Goal: Task Accomplishment & Management: Use online tool/utility

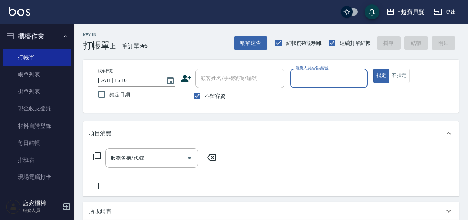
click at [306, 72] on input "服務人員姓名/編號" at bounding box center [329, 78] width 70 height 13
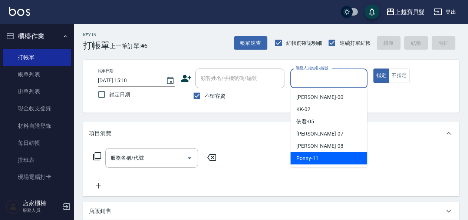
click at [308, 158] on span "Ponny -11" at bounding box center [307, 159] width 22 height 8
type input "Ponny-11"
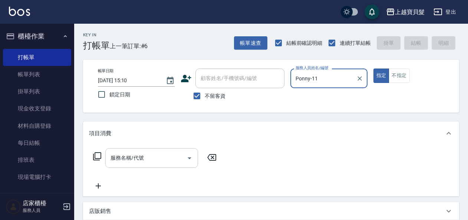
click at [134, 152] on div "服務名稱/代號 服務名稱/代號" at bounding box center [151, 158] width 93 height 20
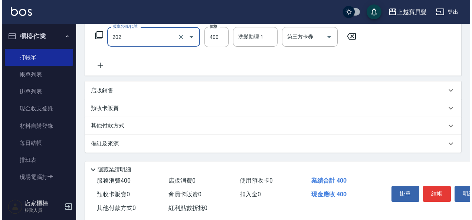
scroll to position [137, 0]
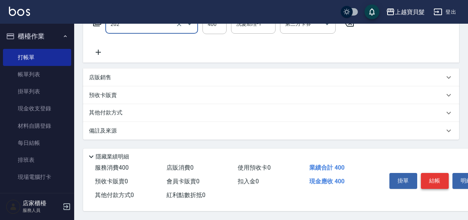
type input "剪髮(202)"
click at [431, 177] on button "結帳" at bounding box center [435, 181] width 28 height 16
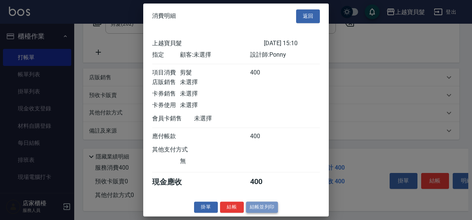
click at [257, 213] on button "結帳並列印" at bounding box center [262, 207] width 32 height 11
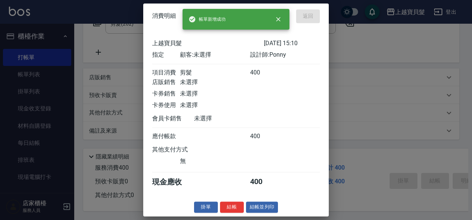
type input "[DATE] 16:21"
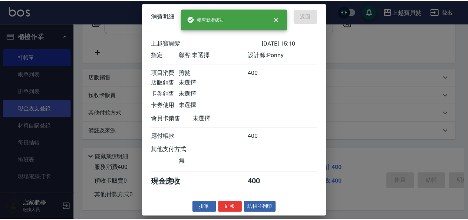
scroll to position [0, 0]
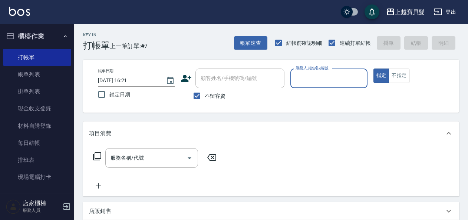
click at [299, 80] on input "服務人員姓名/編號" at bounding box center [329, 78] width 70 height 13
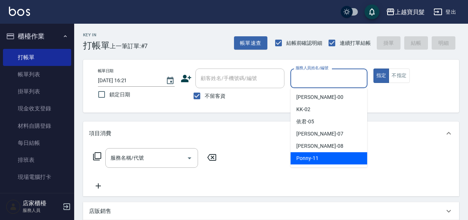
click at [312, 161] on span "Ponny -11" at bounding box center [307, 159] width 22 height 8
type input "Ponny-11"
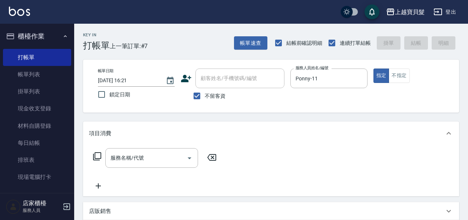
click at [98, 156] on icon at bounding box center [97, 156] width 9 height 9
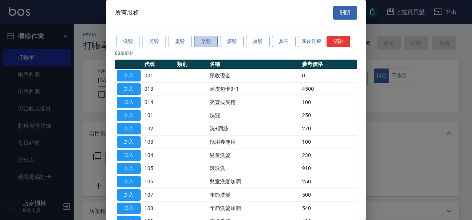
click at [206, 40] on button "染髮" at bounding box center [206, 41] width 24 height 11
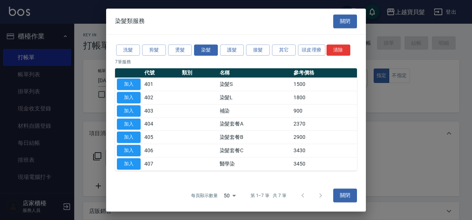
drag, startPoint x: 126, startPoint y: 83, endPoint x: 133, endPoint y: 85, distance: 7.9
click at [126, 83] on button "加入" at bounding box center [129, 84] width 24 height 11
type input "染髮S(401)"
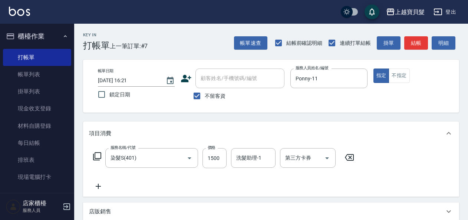
click at [100, 154] on icon at bounding box center [97, 156] width 9 height 9
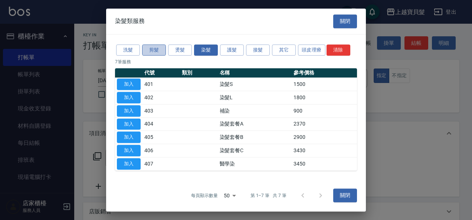
click at [154, 50] on button "剪髮" at bounding box center [154, 49] width 24 height 11
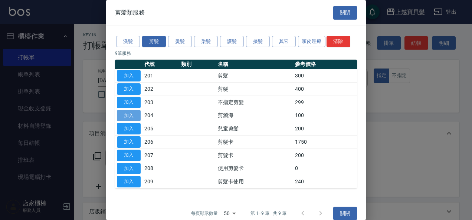
click at [132, 116] on button "加入" at bounding box center [129, 115] width 24 height 11
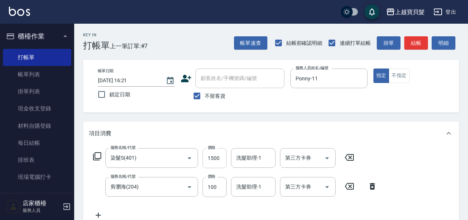
click at [220, 158] on input "1500" at bounding box center [214, 158] width 24 height 20
click at [221, 158] on input "1500" at bounding box center [214, 158] width 24 height 20
click at [96, 154] on icon at bounding box center [97, 156] width 9 height 9
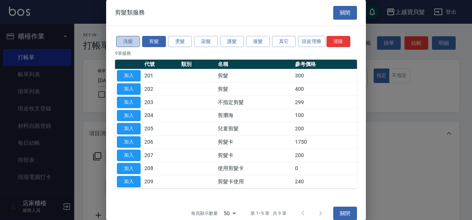
click at [126, 39] on button "洗髮" at bounding box center [128, 41] width 24 height 11
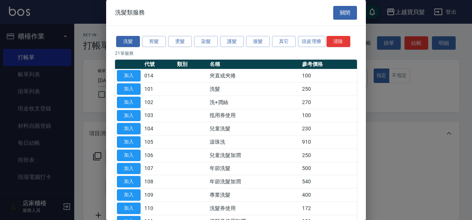
click at [342, 13] on button "關閉" at bounding box center [345, 13] width 24 height 14
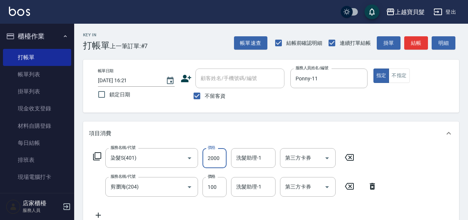
click at [221, 156] on input "2000" at bounding box center [214, 158] width 24 height 20
click at [374, 185] on icon at bounding box center [372, 186] width 5 height 7
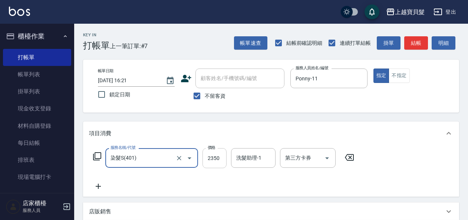
click at [221, 161] on input "2350" at bounding box center [214, 158] width 24 height 20
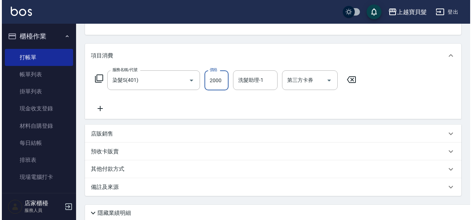
scroll to position [111, 0]
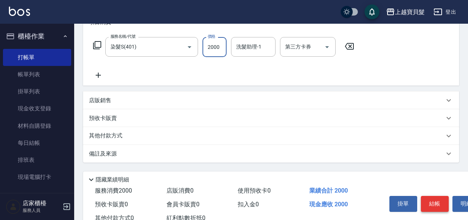
type input "2000"
click at [433, 205] on button "結帳" at bounding box center [435, 204] width 28 height 16
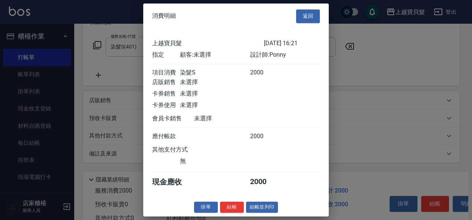
click at [253, 211] on button "結帳並列印" at bounding box center [262, 207] width 32 height 11
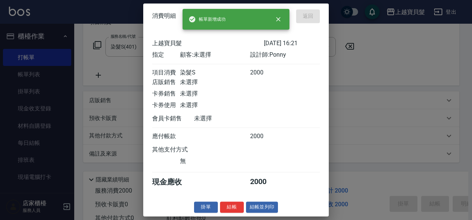
type input "[DATE] 16:22"
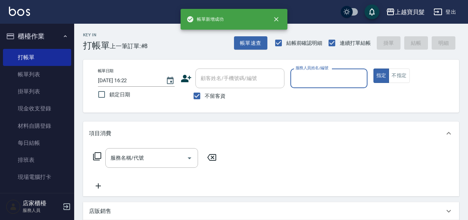
click at [326, 78] on input "服務人員姓名/編號" at bounding box center [329, 78] width 70 height 13
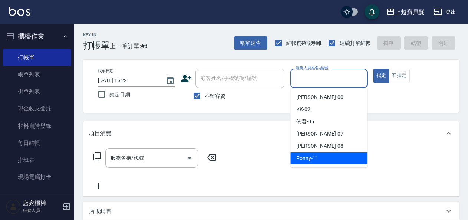
click at [310, 157] on span "Ponny -11" at bounding box center [307, 159] width 22 height 8
type input "Ponny-11"
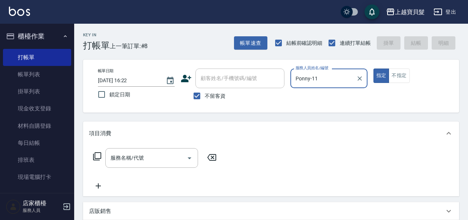
click at [98, 155] on icon at bounding box center [97, 156] width 9 height 9
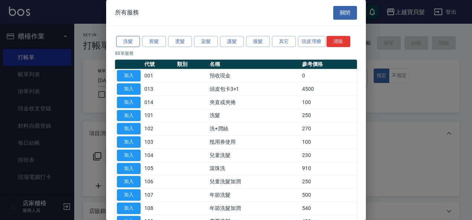
click at [128, 40] on button "洗髮" at bounding box center [128, 41] width 24 height 11
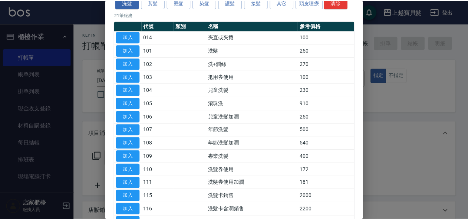
scroll to position [37, 0]
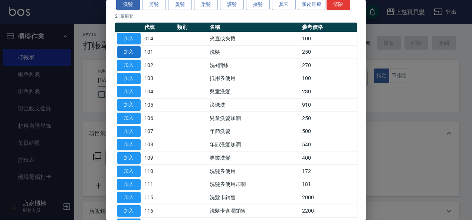
click at [125, 50] on button "加入" at bounding box center [129, 51] width 24 height 11
type input "洗髮(101)"
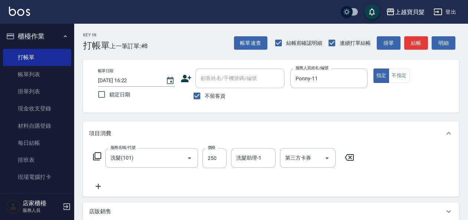
click at [98, 154] on icon at bounding box center [97, 156] width 9 height 9
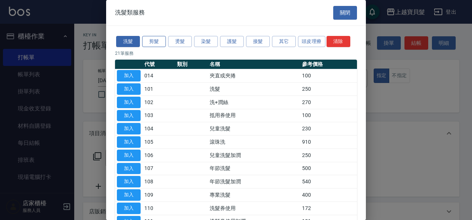
click at [153, 39] on button "剪髮" at bounding box center [154, 41] width 24 height 11
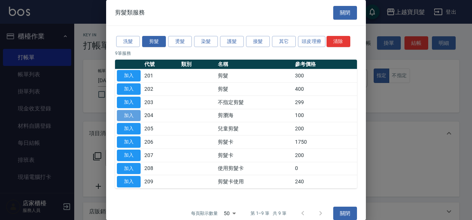
click at [132, 113] on button "加入" at bounding box center [129, 115] width 24 height 11
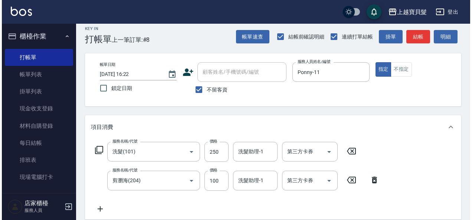
scroll to position [166, 0]
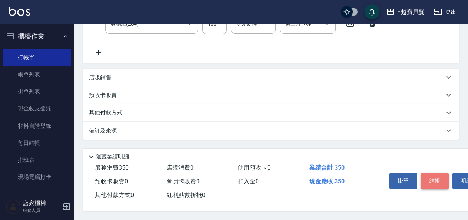
click at [433, 182] on button "結帳" at bounding box center [435, 181] width 28 height 16
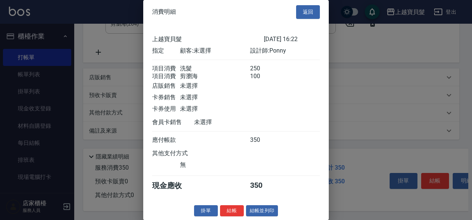
scroll to position [10, 0]
click at [262, 214] on button "結帳並列印" at bounding box center [262, 210] width 32 height 11
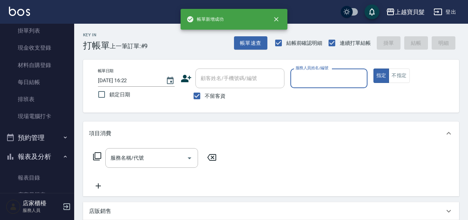
scroll to position [185, 0]
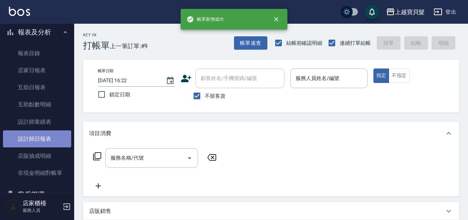
click at [39, 132] on link "設計師日報表" at bounding box center [37, 139] width 68 height 17
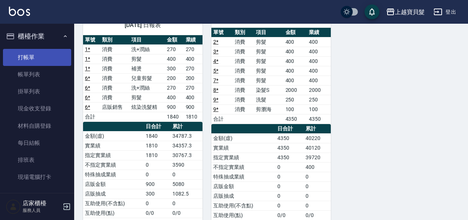
click at [42, 53] on link "打帳單" at bounding box center [37, 57] width 68 height 17
